Goal: Task Accomplishment & Management: Use online tool/utility

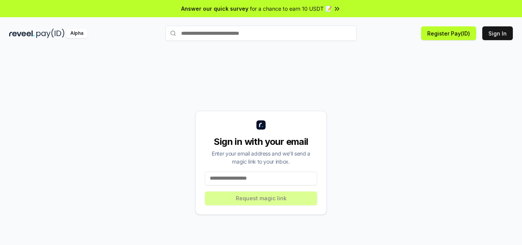
drag, startPoint x: 228, startPoint y: 145, endPoint x: 271, endPoint y: 175, distance: 52.9
click at [303, 180] on div "Sign in with your email Enter your email address and we’ll send a magic link to…" at bounding box center [260, 163] width 131 height 104
click at [258, 175] on input at bounding box center [261, 179] width 112 height 14
click at [304, 67] on div "Sign in with your email Enter your email address and we’ll send a magic link to…" at bounding box center [261, 162] width 504 height 208
click at [263, 33] on input "text" at bounding box center [260, 33] width 191 height 15
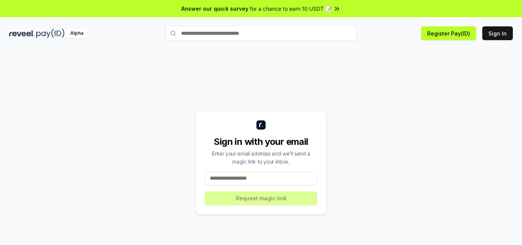
click at [361, 50] on div "Sign in with your email Enter your email address and we’ll send a magic link to…" at bounding box center [261, 154] width 522 height 223
click at [36, 30] on div "Alpha" at bounding box center [87, 34] width 156 height 10
click at [52, 33] on img at bounding box center [50, 34] width 28 height 10
